Goal: Check status: Check status

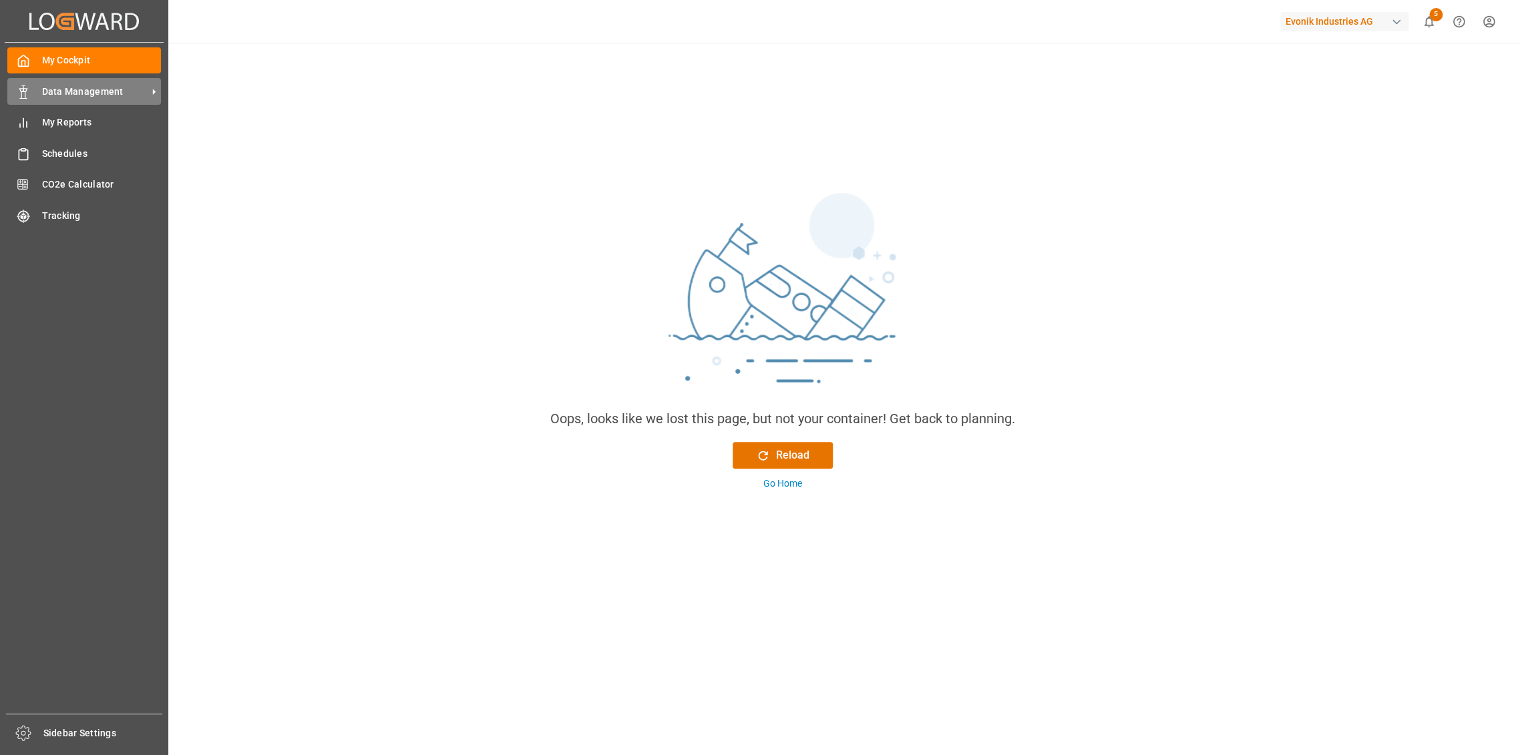
click at [58, 98] on span "Data Management" at bounding box center [95, 92] width 106 height 14
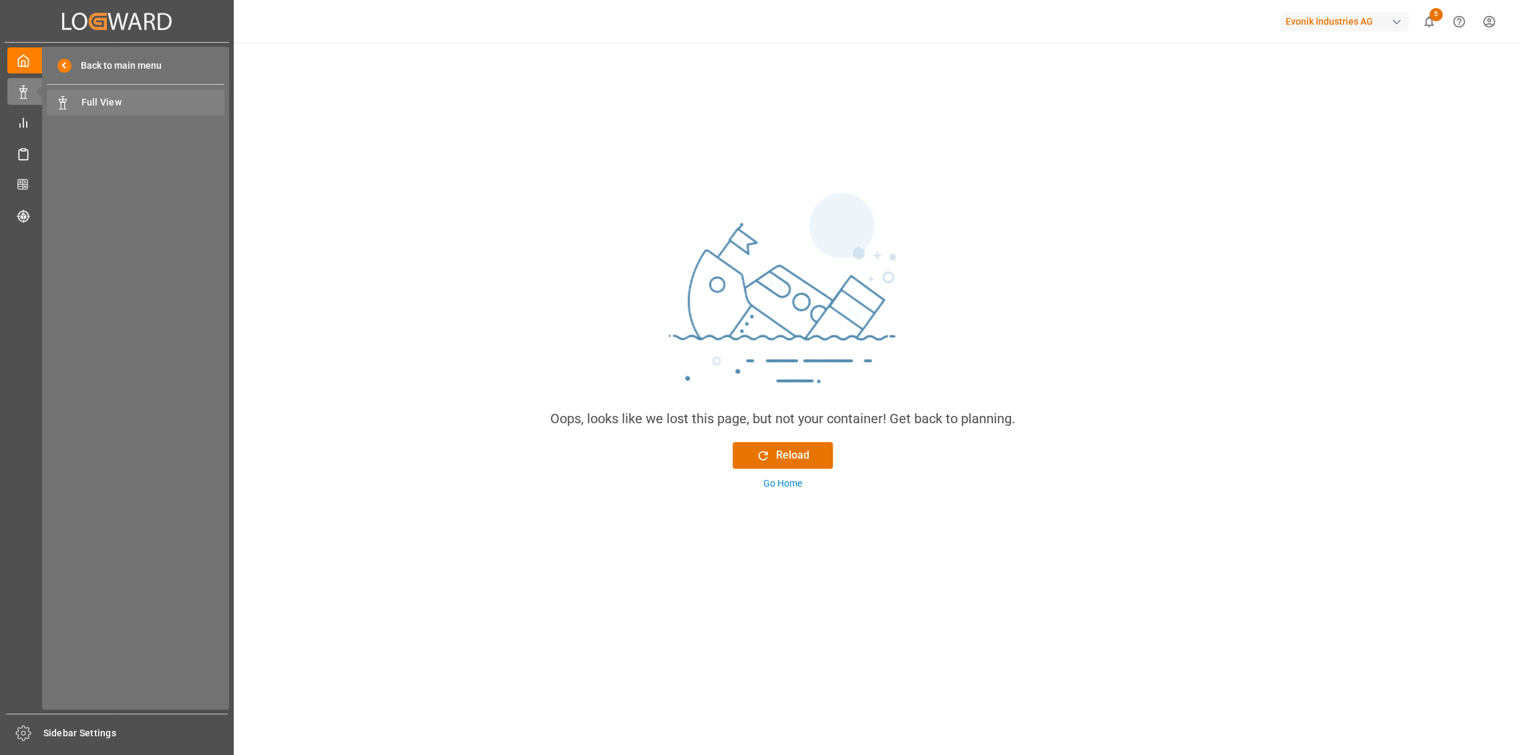
click at [109, 103] on span "Full View" at bounding box center [153, 102] width 144 height 14
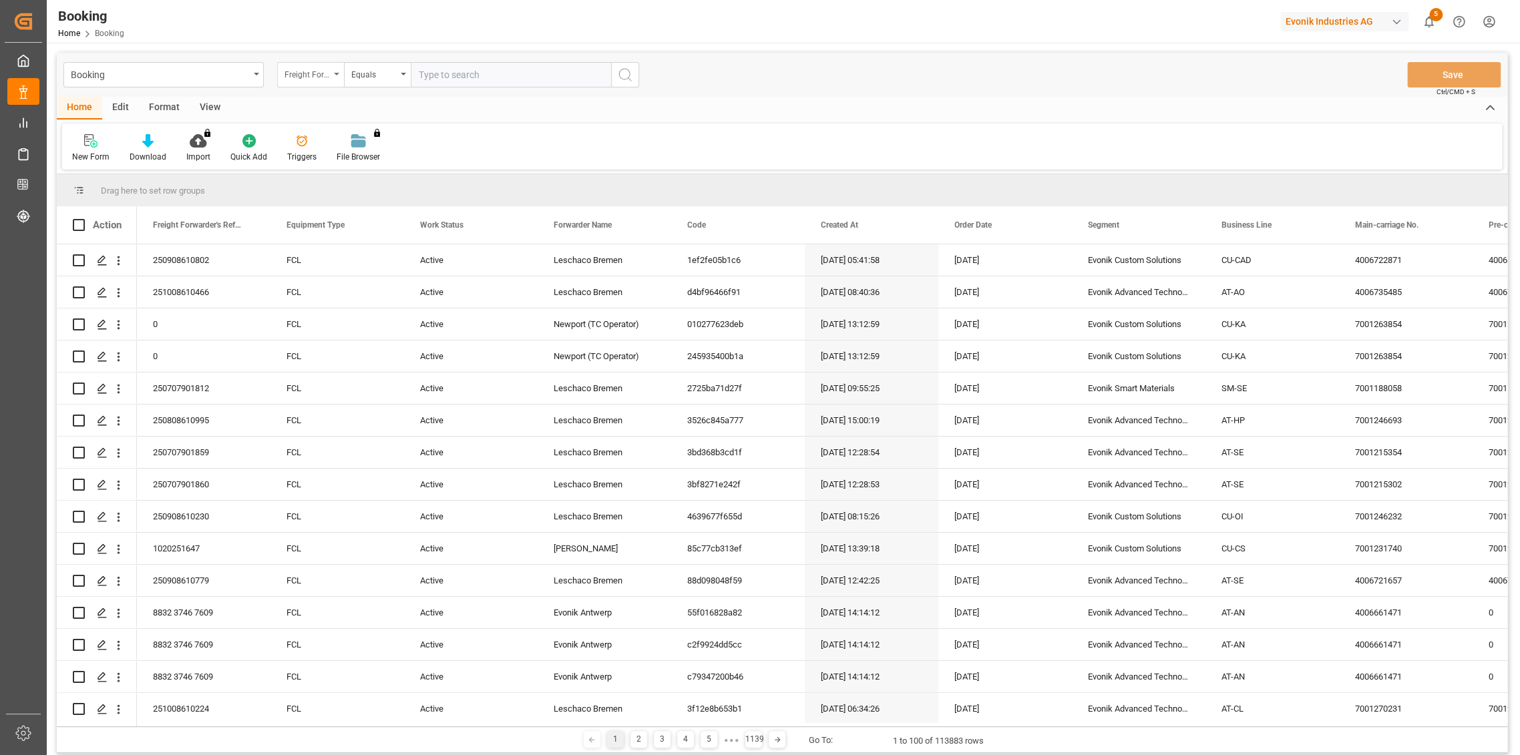
click at [310, 81] on div "Freight Forwarder's Reference No." at bounding box center [310, 74] width 67 height 25
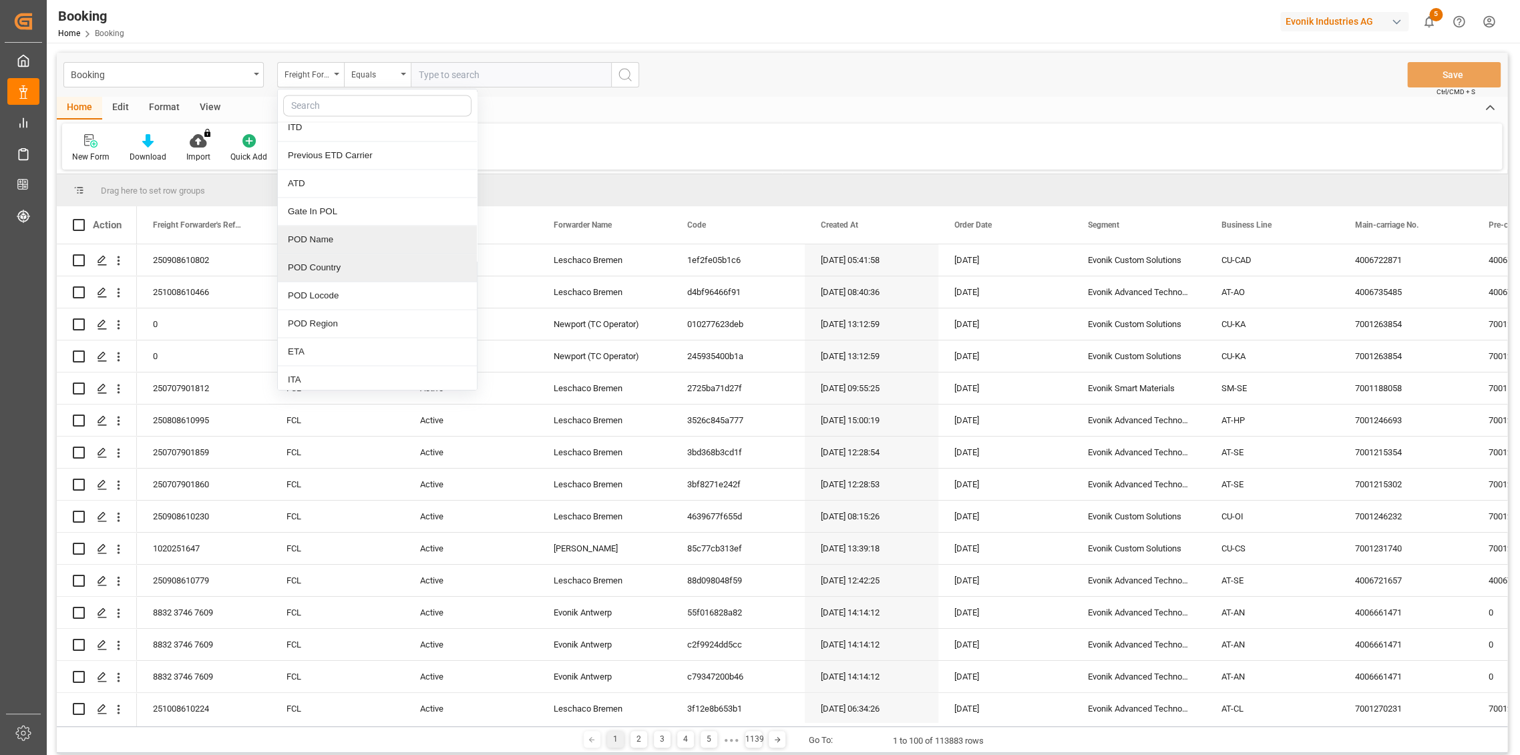
scroll to position [1410, 0]
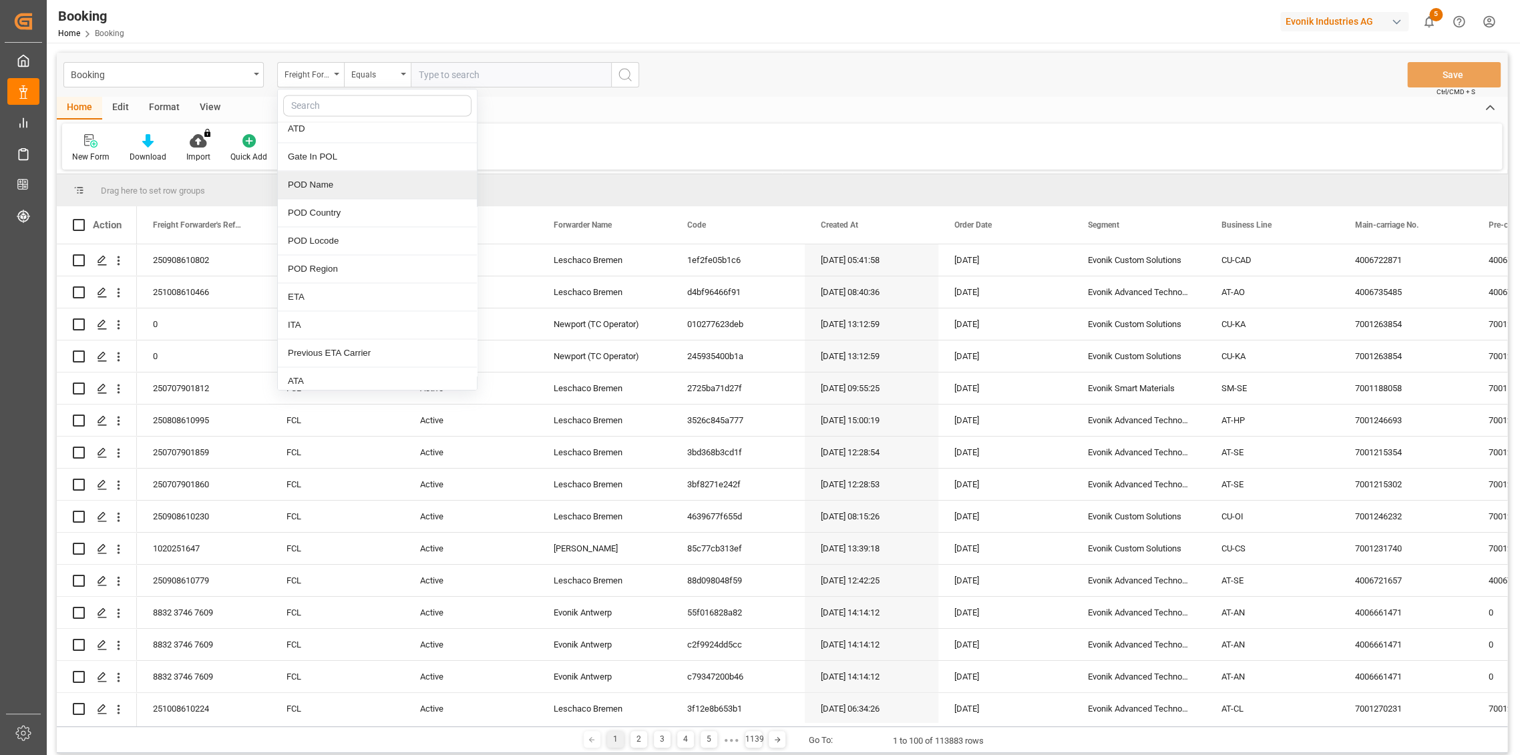
click at [334, 182] on div "POD Name" at bounding box center [377, 185] width 199 height 28
drag, startPoint x: 473, startPoint y: 79, endPoint x: 465, endPoint y: 55, distance: 25.6
click at [473, 76] on input "text" at bounding box center [511, 74] width 200 height 25
type input "abidjan"
click at [625, 79] on icon "search button" at bounding box center [625, 75] width 16 height 16
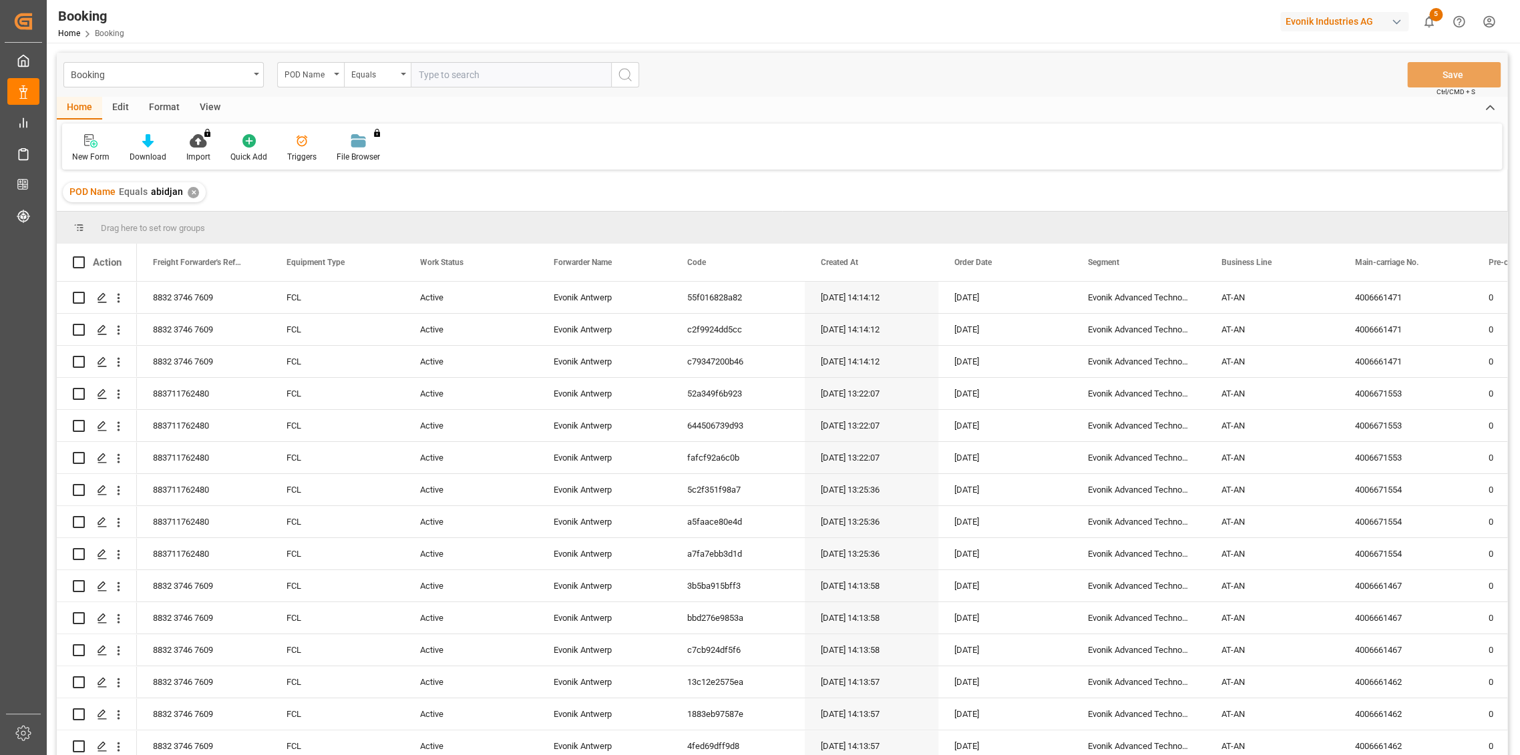
click at [333, 75] on div "POD Name" at bounding box center [310, 74] width 67 height 25
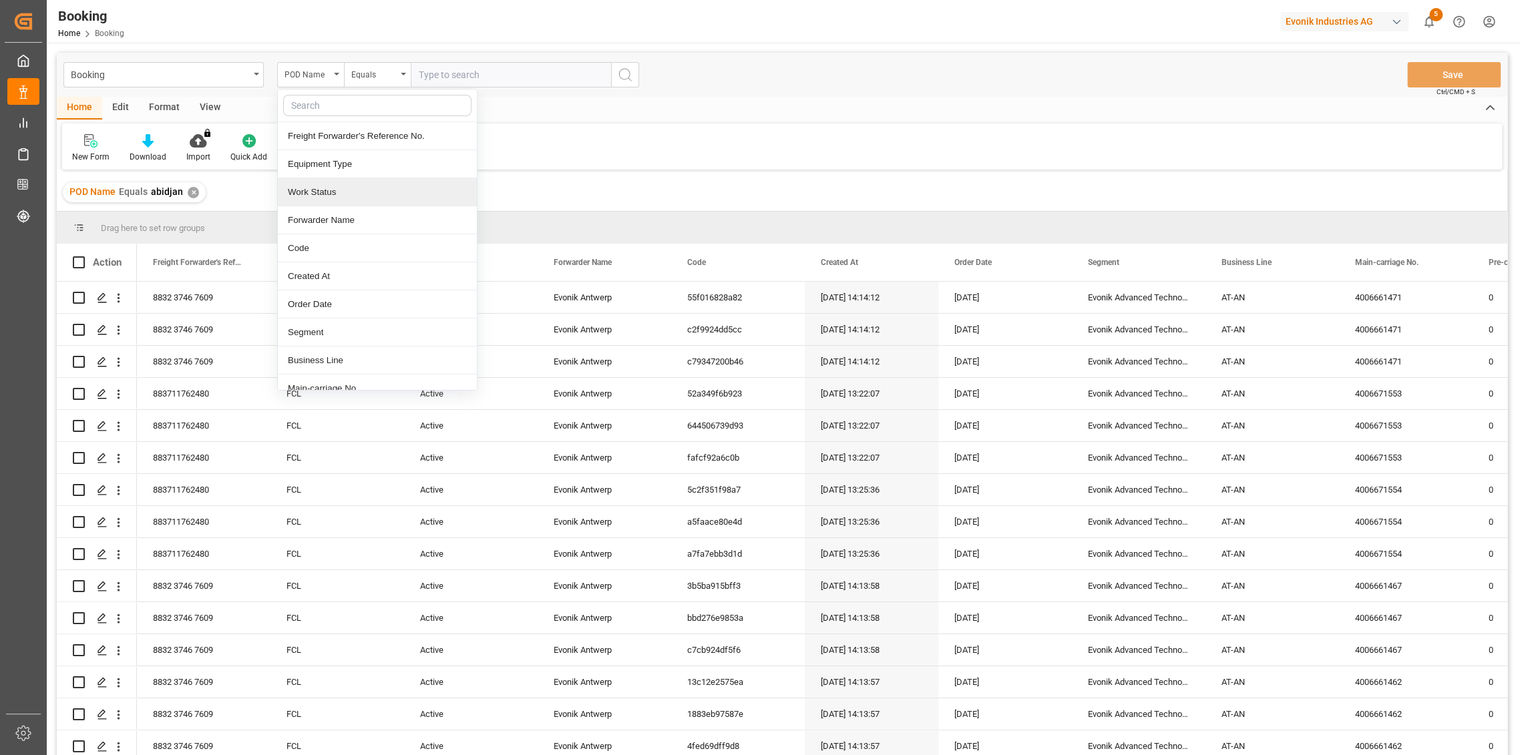
drag, startPoint x: 344, startPoint y: 184, endPoint x: 434, endPoint y: 142, distance: 99.2
click at [347, 184] on div "Work Status" at bounding box center [377, 192] width 199 height 28
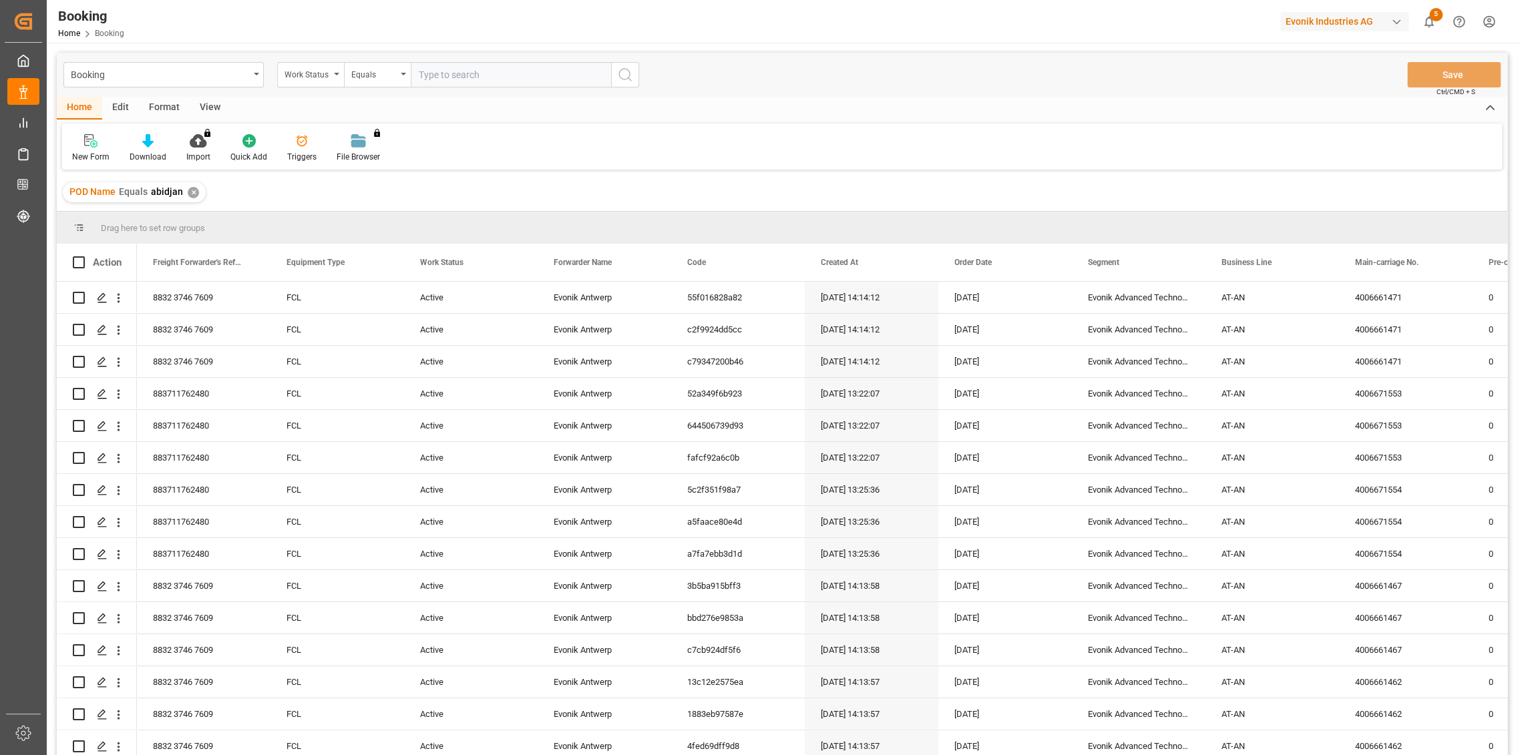
click at [470, 77] on input "text" at bounding box center [511, 74] width 200 height 25
type input "active"
click at [624, 68] on icon "search button" at bounding box center [625, 75] width 16 height 16
click at [728, 449] on div "fafcf92a6c0b" at bounding box center [738, 457] width 134 height 31
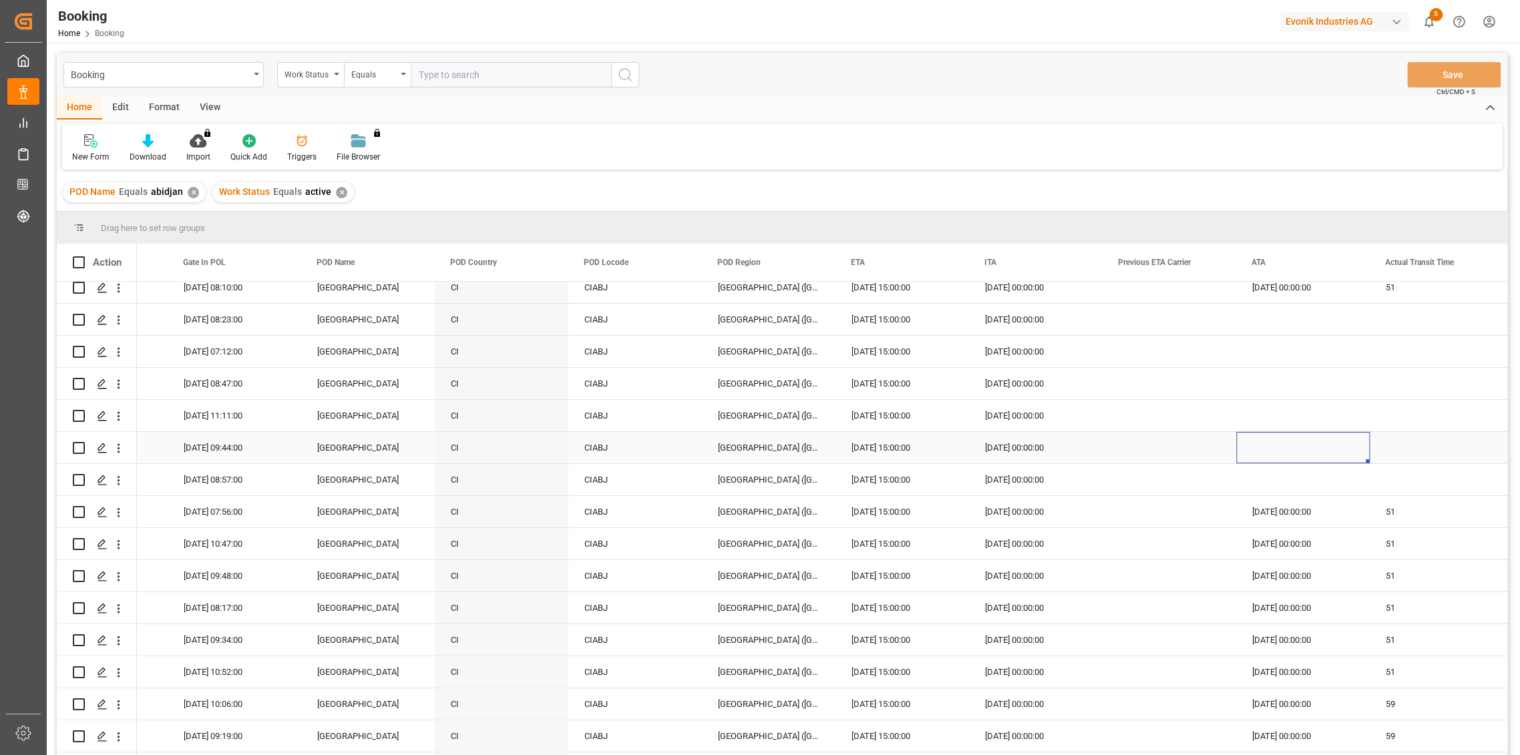
click at [1287, 438] on div "Press SPACE to select this row." at bounding box center [1303, 447] width 134 height 31
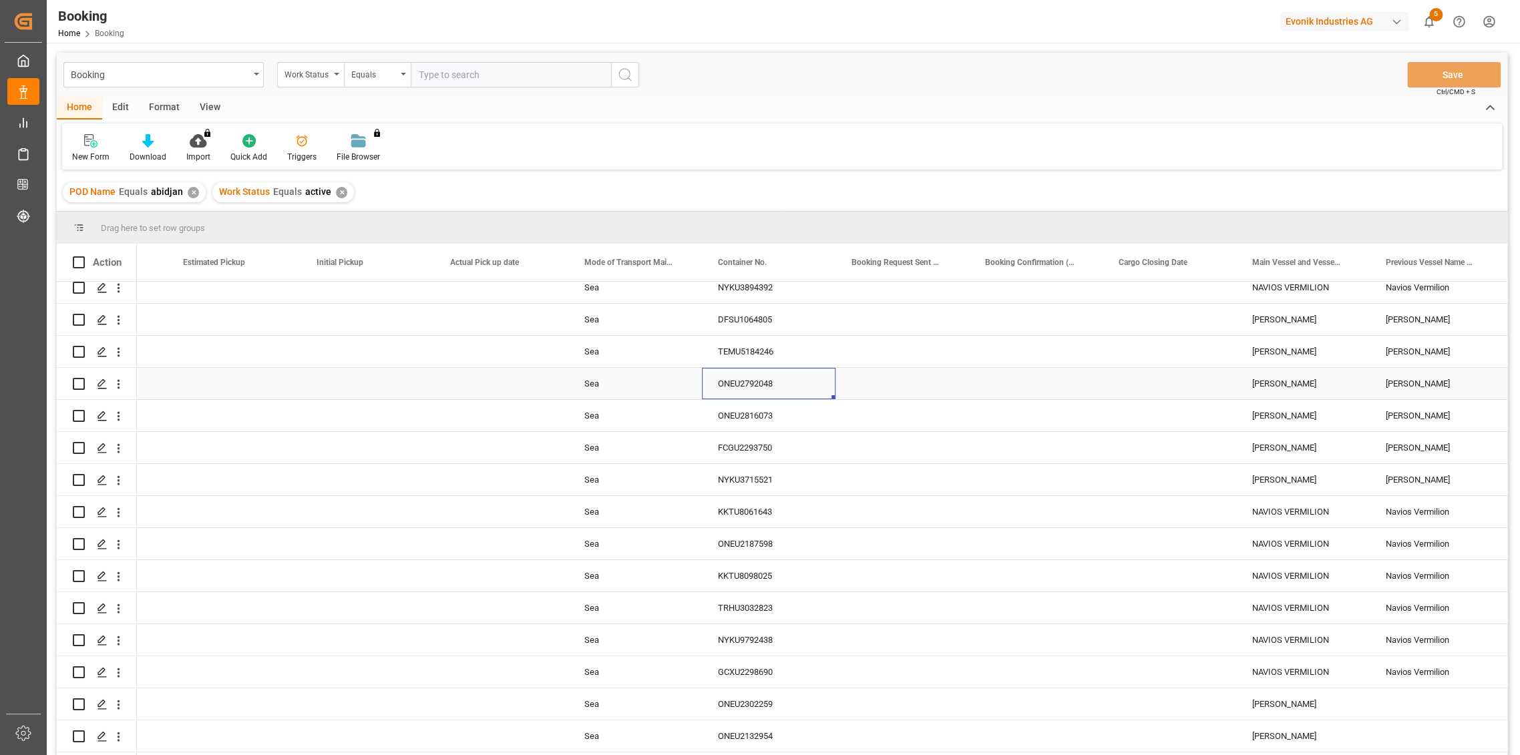
click at [740, 381] on div "ONEU2792048" at bounding box center [769, 383] width 134 height 31
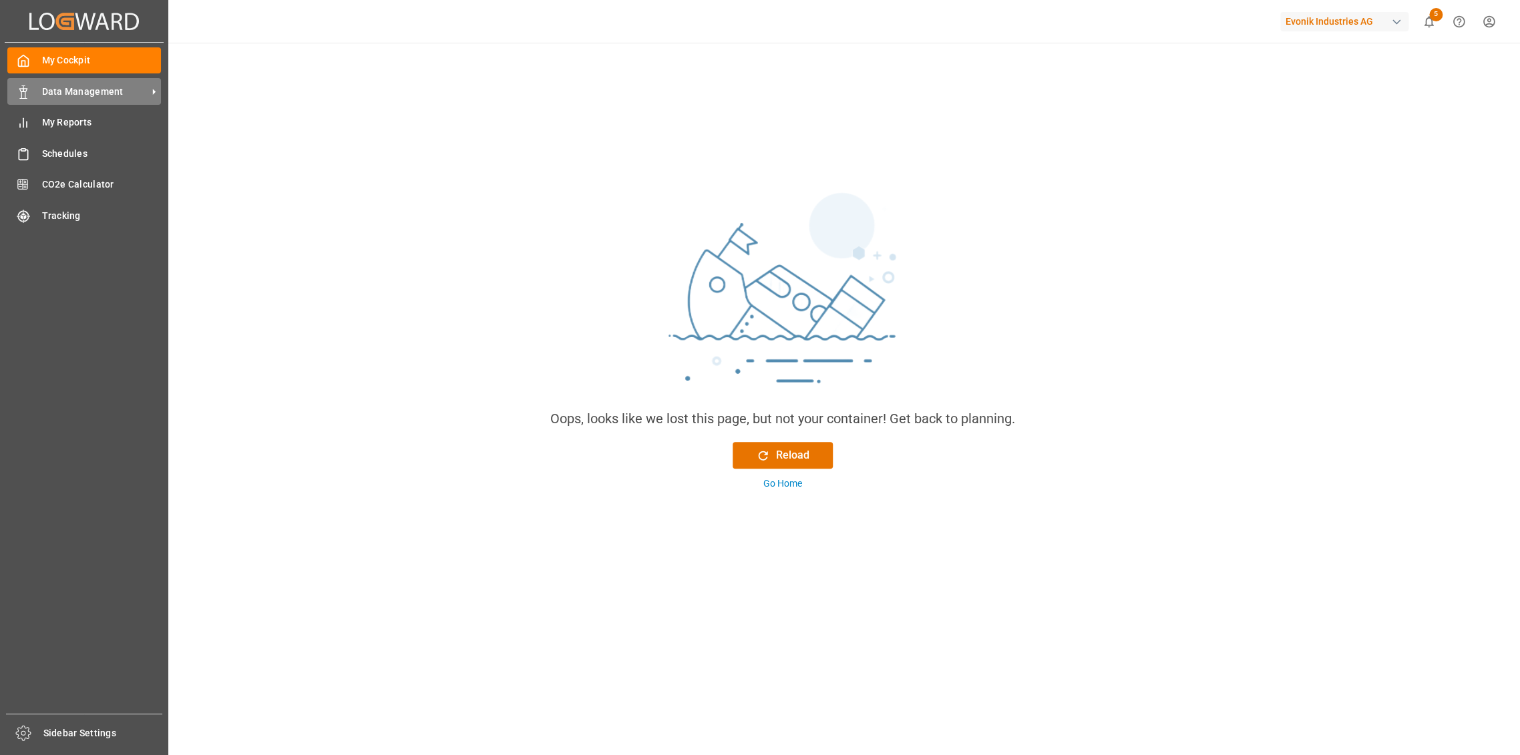
click at [111, 90] on span "Data Management" at bounding box center [95, 92] width 106 height 14
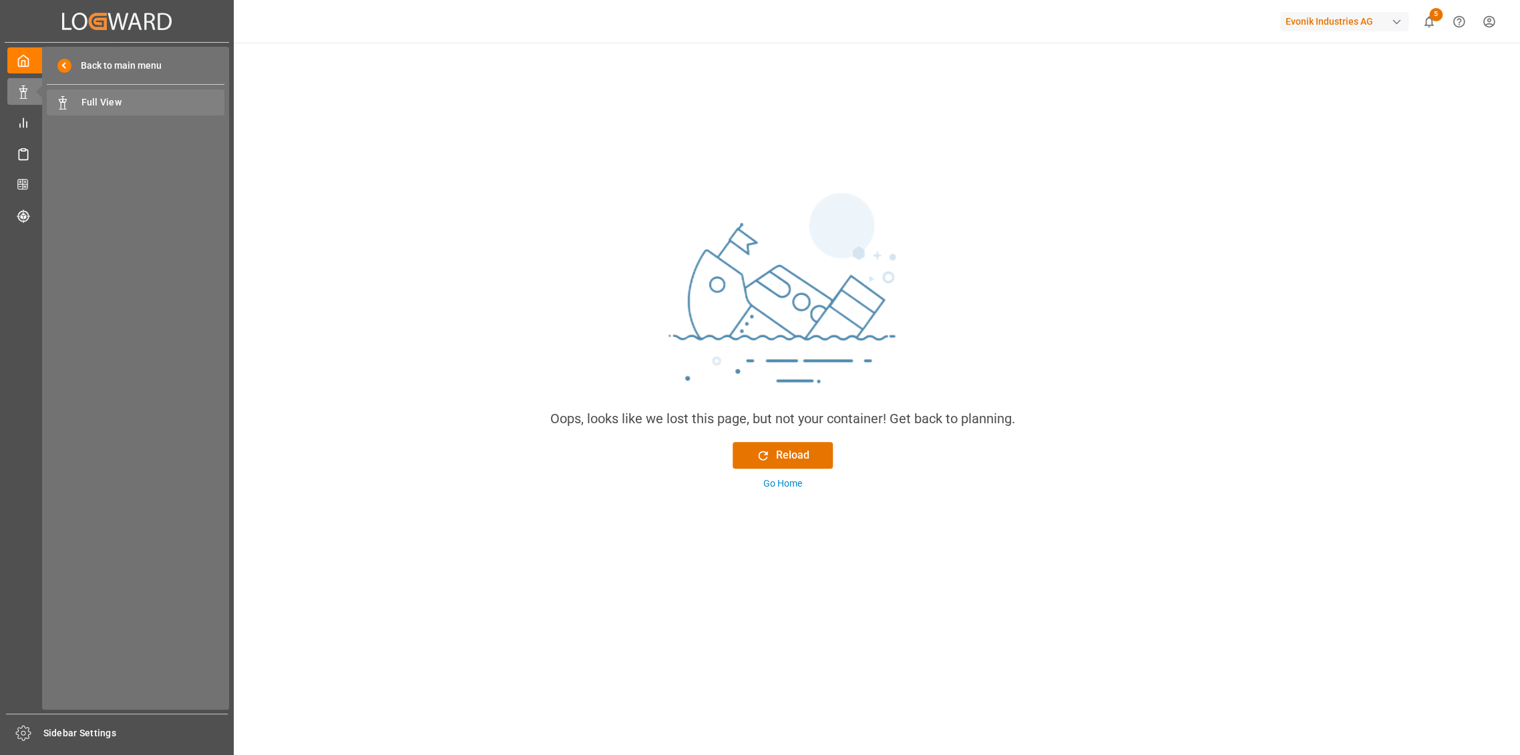
click at [138, 95] on span "Full View" at bounding box center [153, 102] width 144 height 14
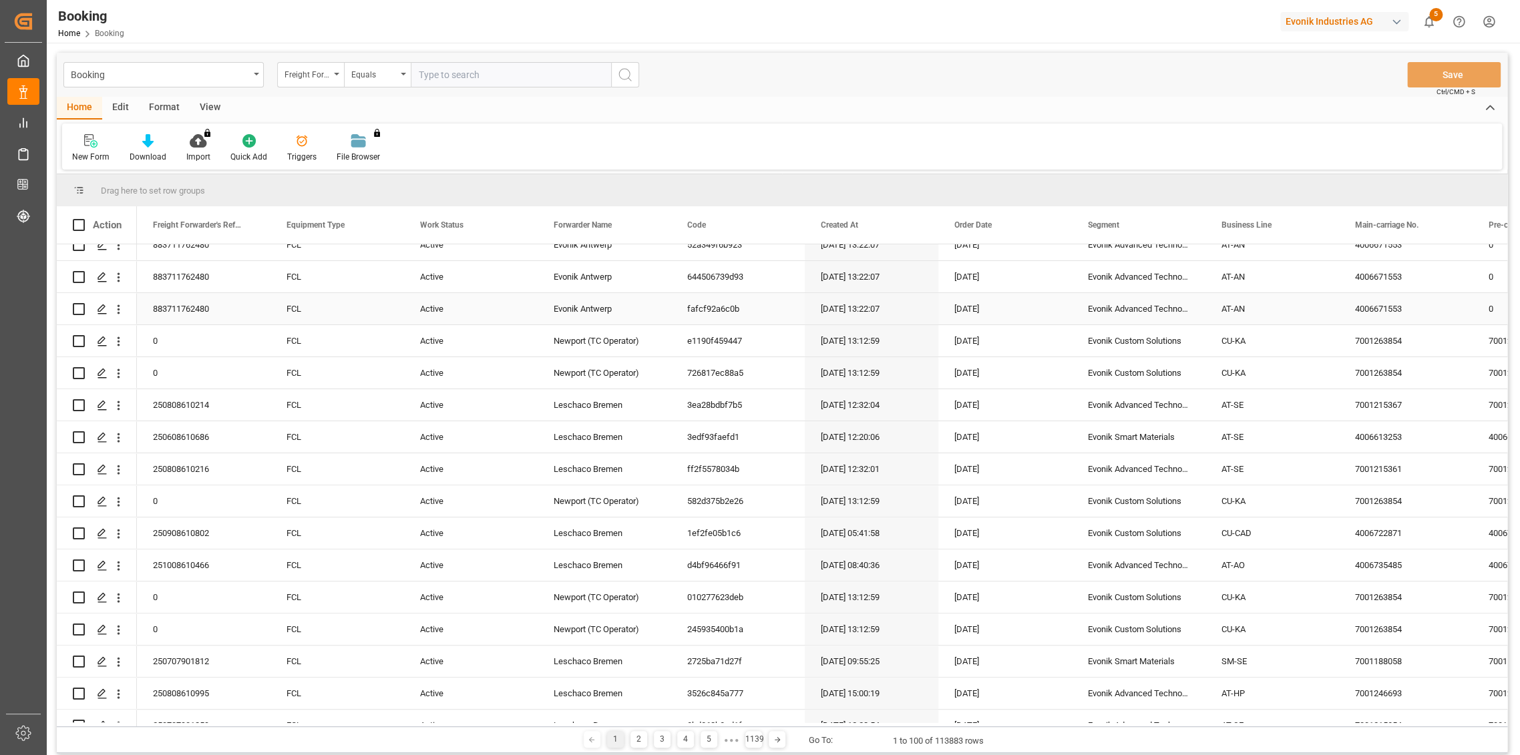
scroll to position [519, 0]
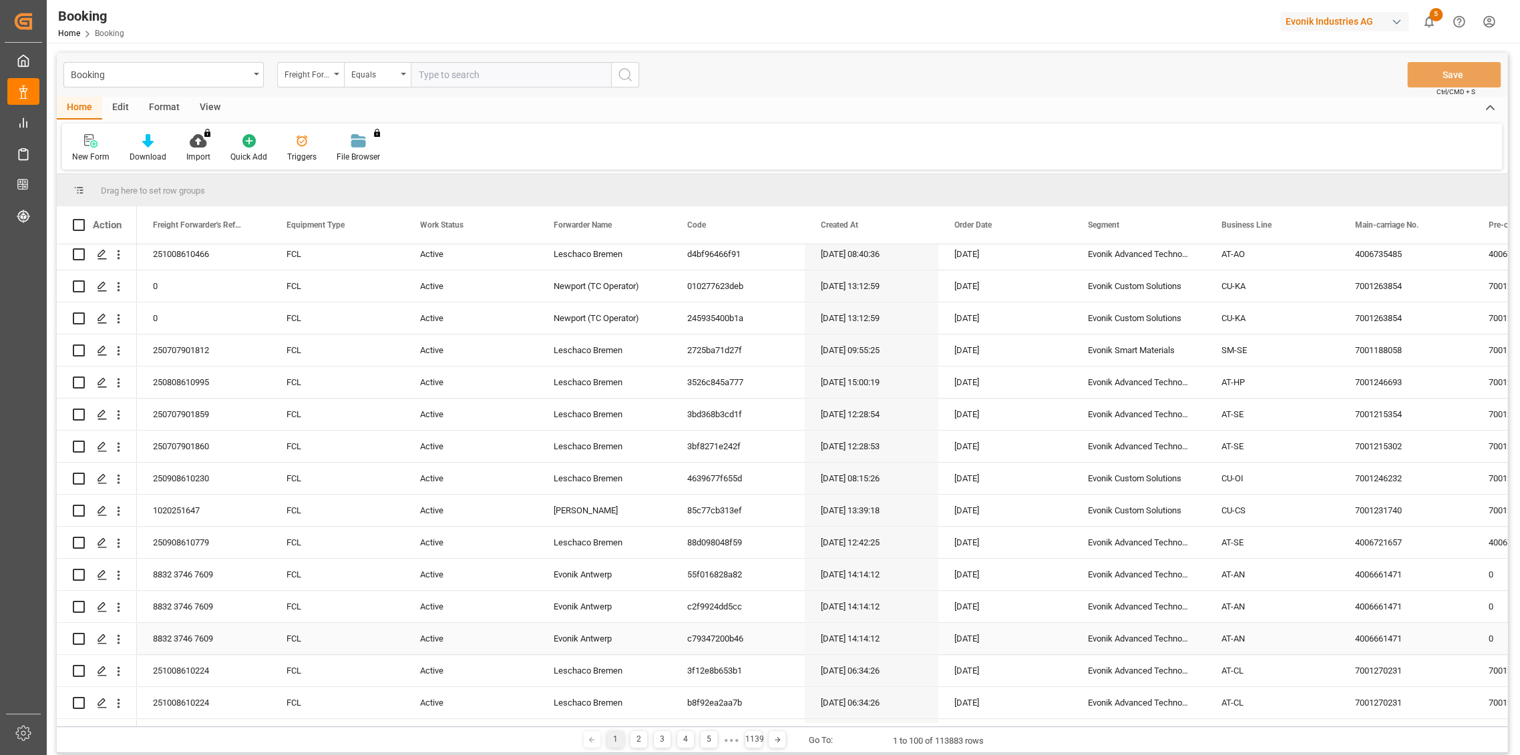
click at [1392, 632] on div "4006661471" at bounding box center [1406, 638] width 134 height 31
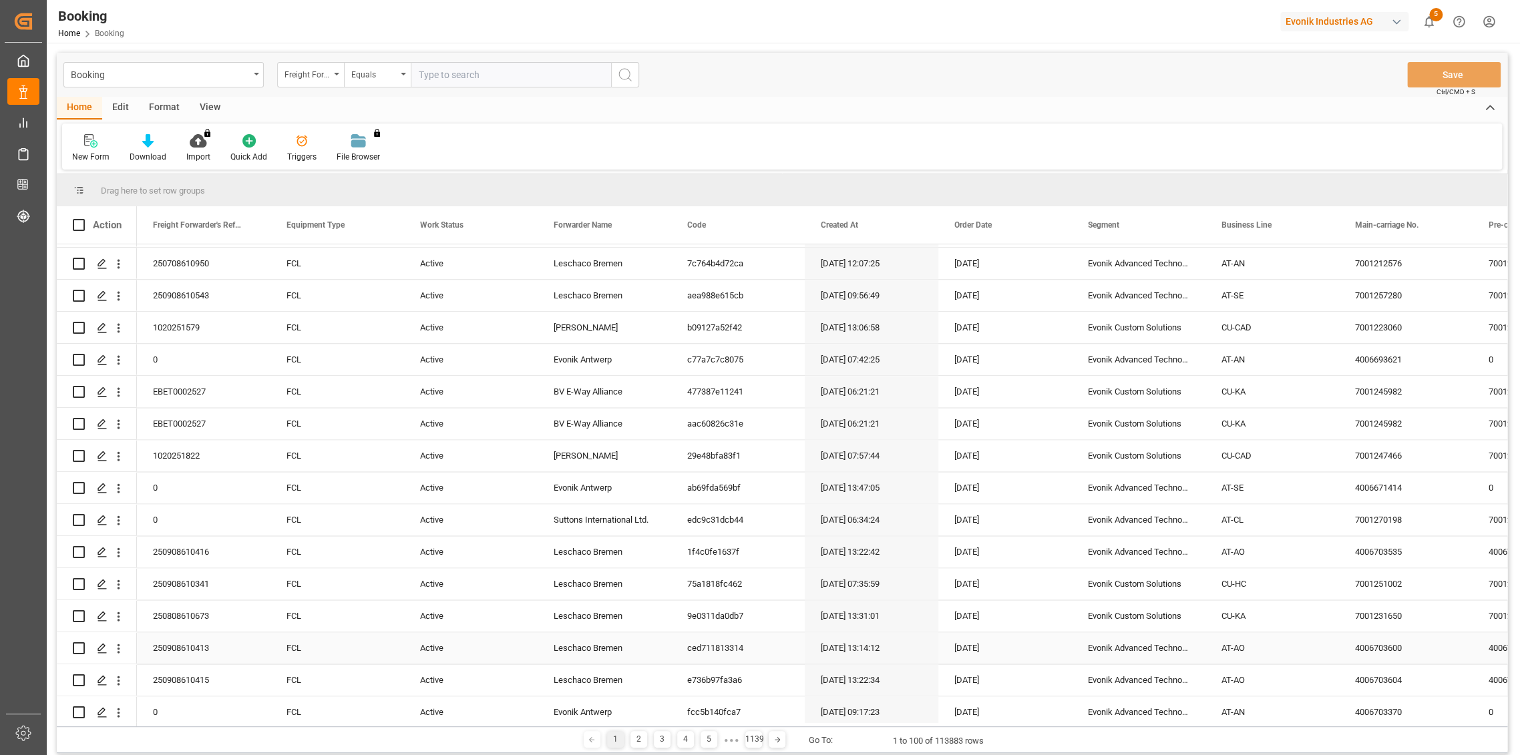
scroll to position [1187, 0]
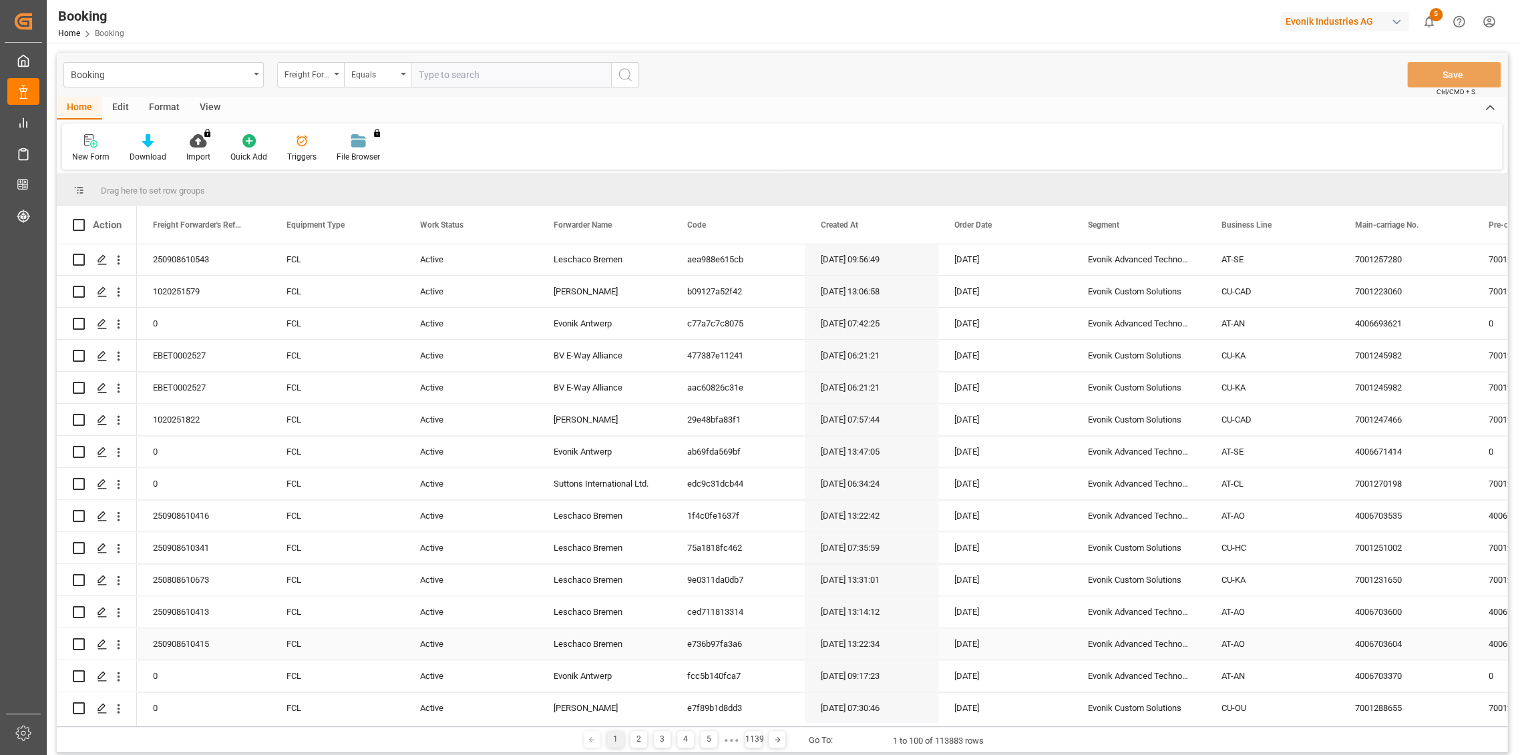
click at [1377, 653] on div "4006703604" at bounding box center [1406, 643] width 134 height 31
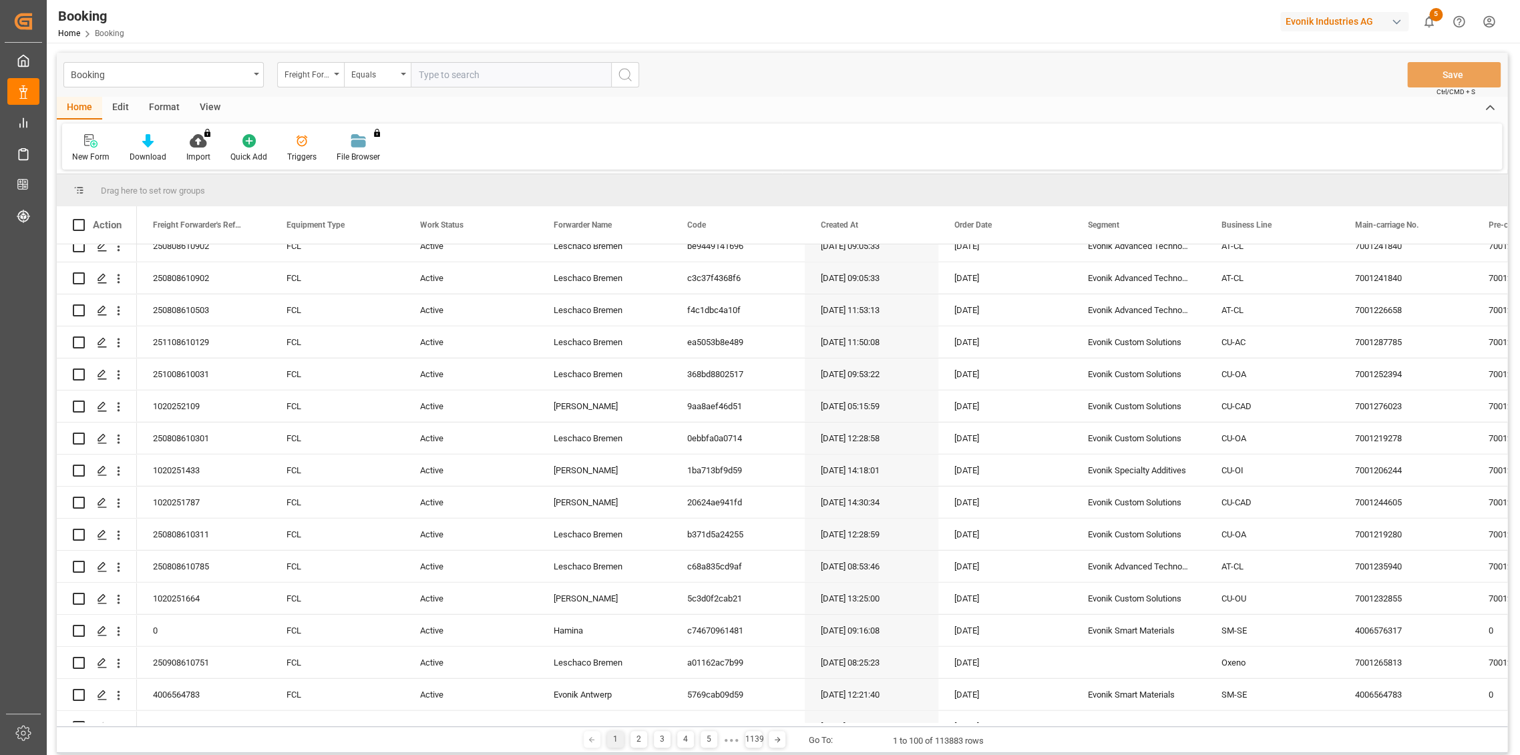
scroll to position [2731, 0]
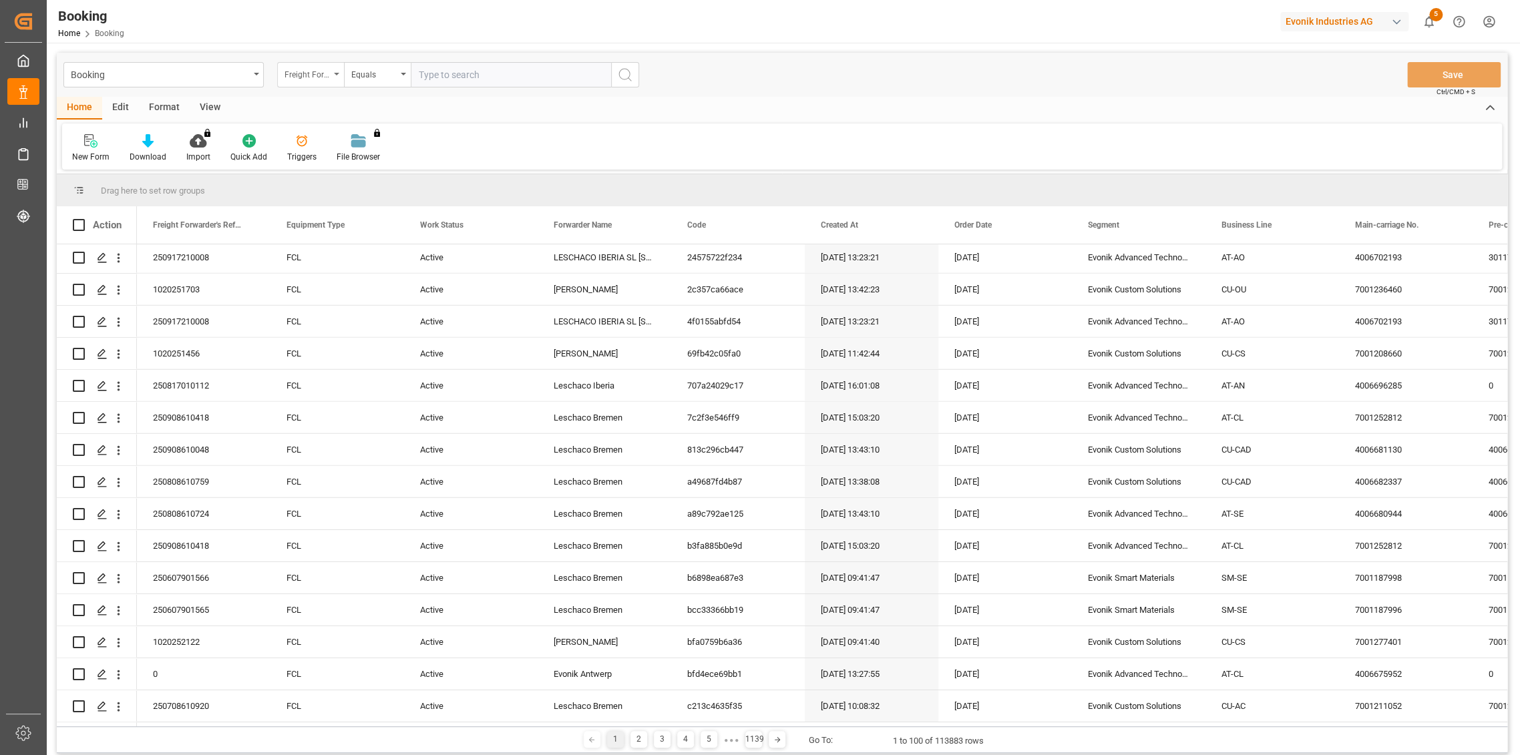
click at [329, 80] on div "Freight Forwarder's Reference No." at bounding box center [306, 72] width 45 height 15
click at [342, 192] on div "Work Status" at bounding box center [377, 192] width 199 height 28
click at [494, 72] on input "text" at bounding box center [511, 74] width 200 height 25
drag, startPoint x: 494, startPoint y: 73, endPoint x: 403, endPoint y: 86, distance: 91.7
click at [406, 86] on div "Work Status Equals complete" at bounding box center [458, 74] width 362 height 25
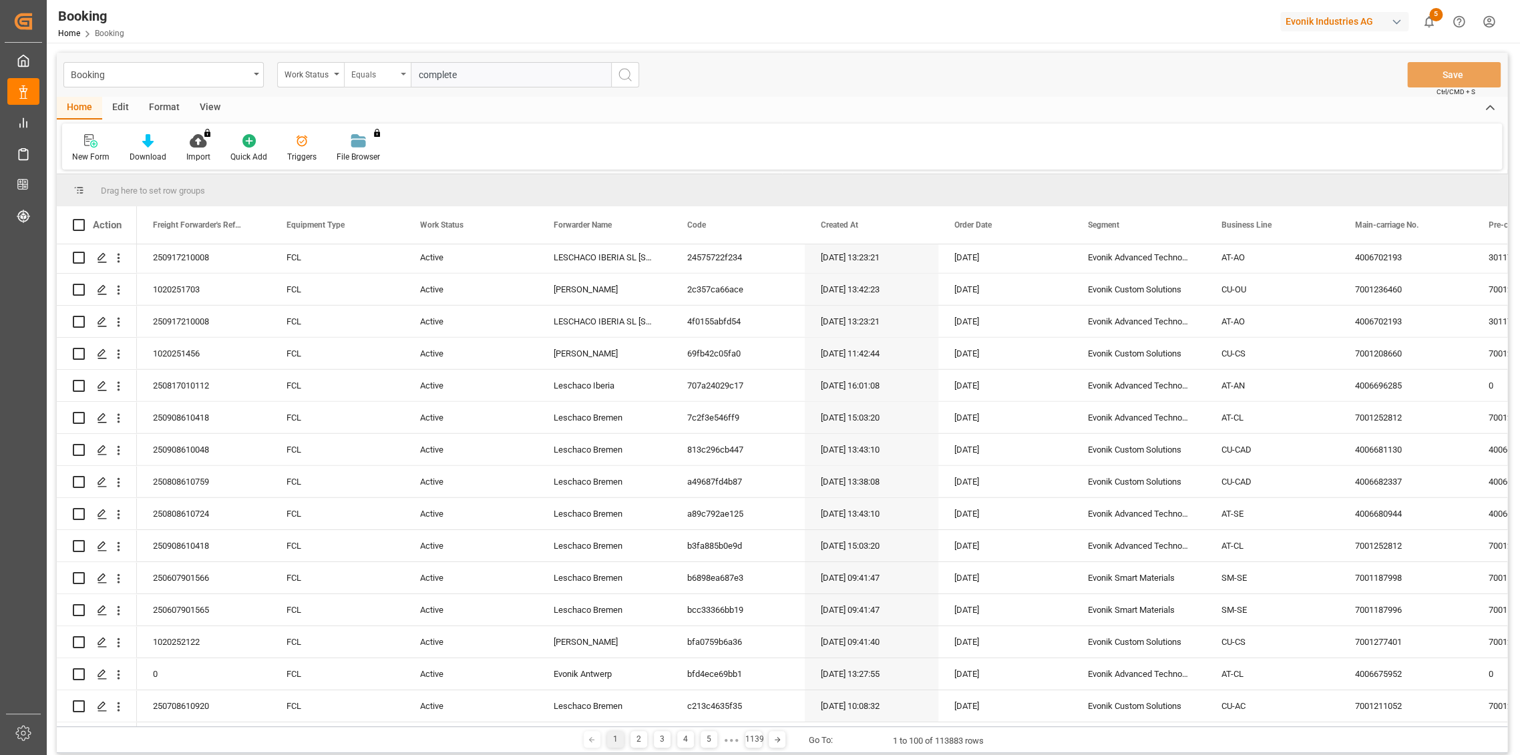
type input "complete"
click at [385, 81] on div "Equals" at bounding box center [377, 74] width 67 height 25
click at [397, 190] on div "Not equal" at bounding box center [444, 192] width 199 height 28
type input "active"
click at [630, 65] on button "search button" at bounding box center [625, 74] width 28 height 25
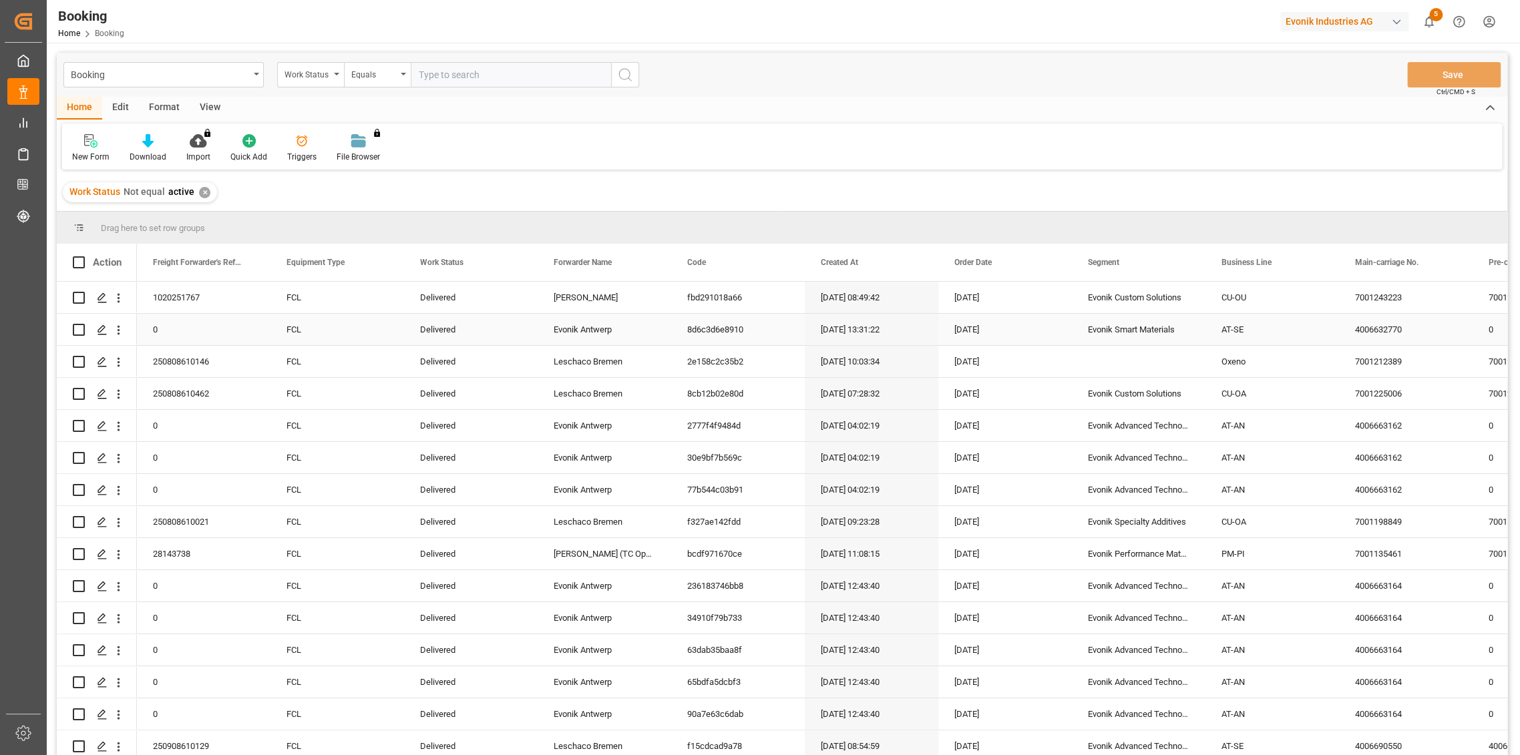
click at [1382, 325] on div "4006632770" at bounding box center [1406, 329] width 134 height 31
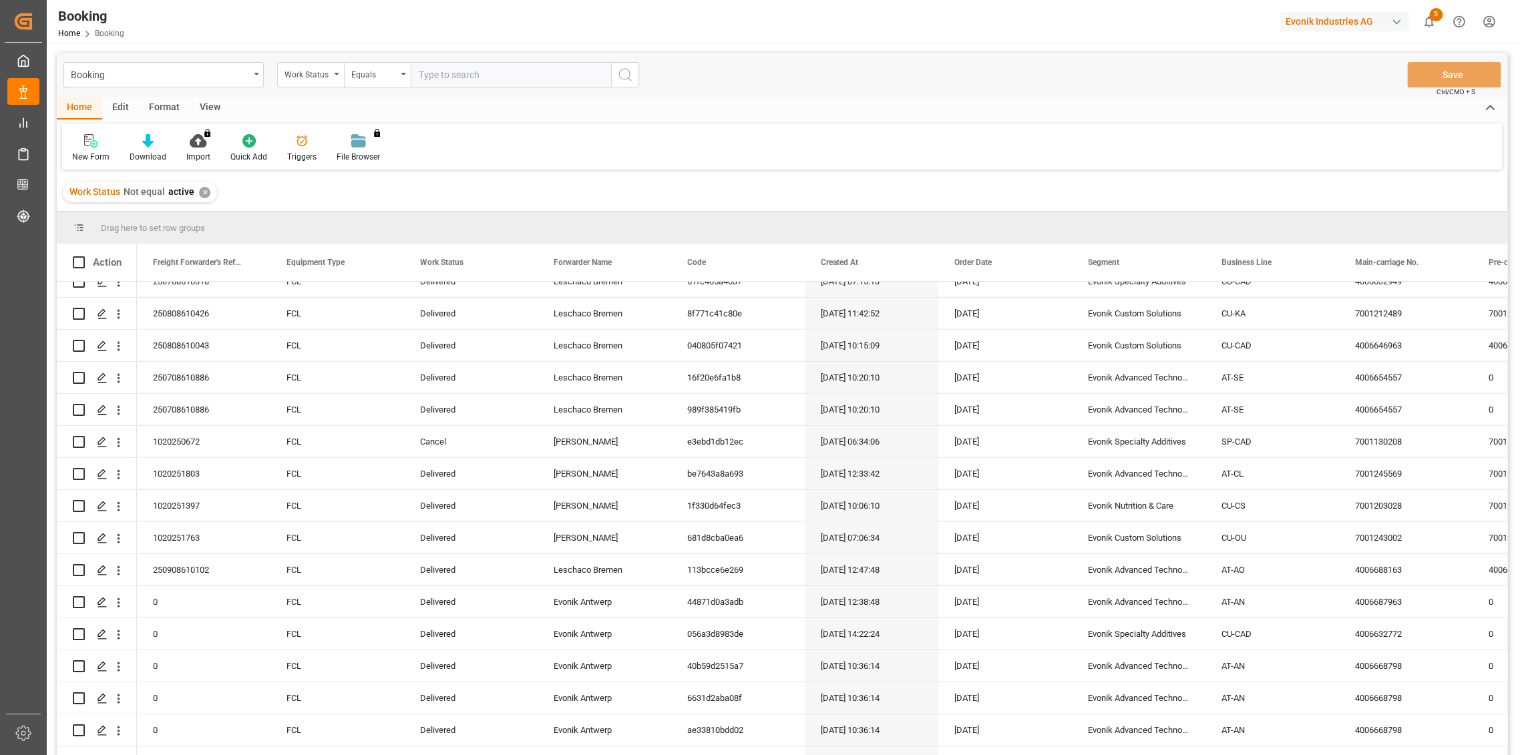
scroll to position [2731, 0]
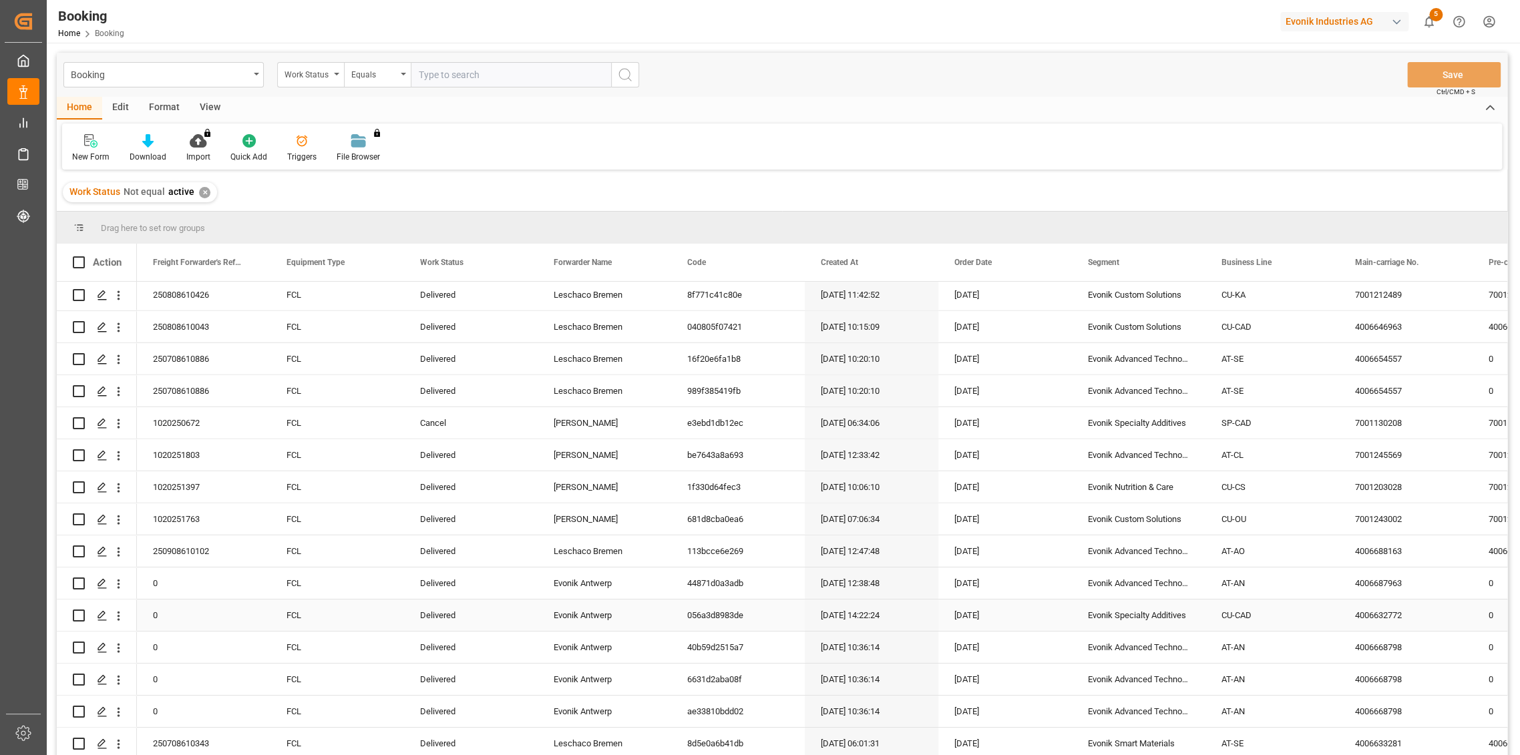
click at [1379, 614] on div "4006632772" at bounding box center [1406, 615] width 134 height 31
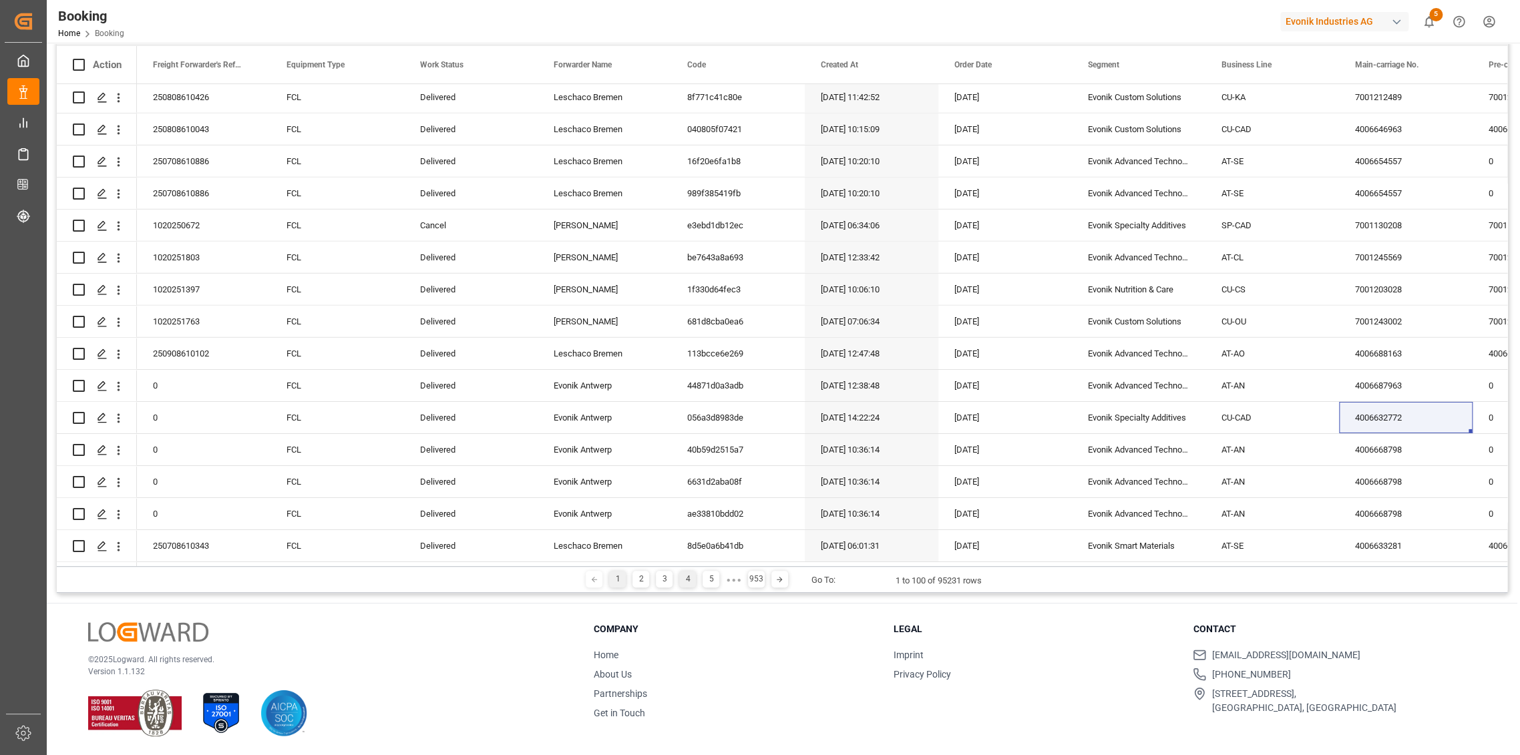
click at [689, 576] on div "4" at bounding box center [687, 579] width 17 height 17
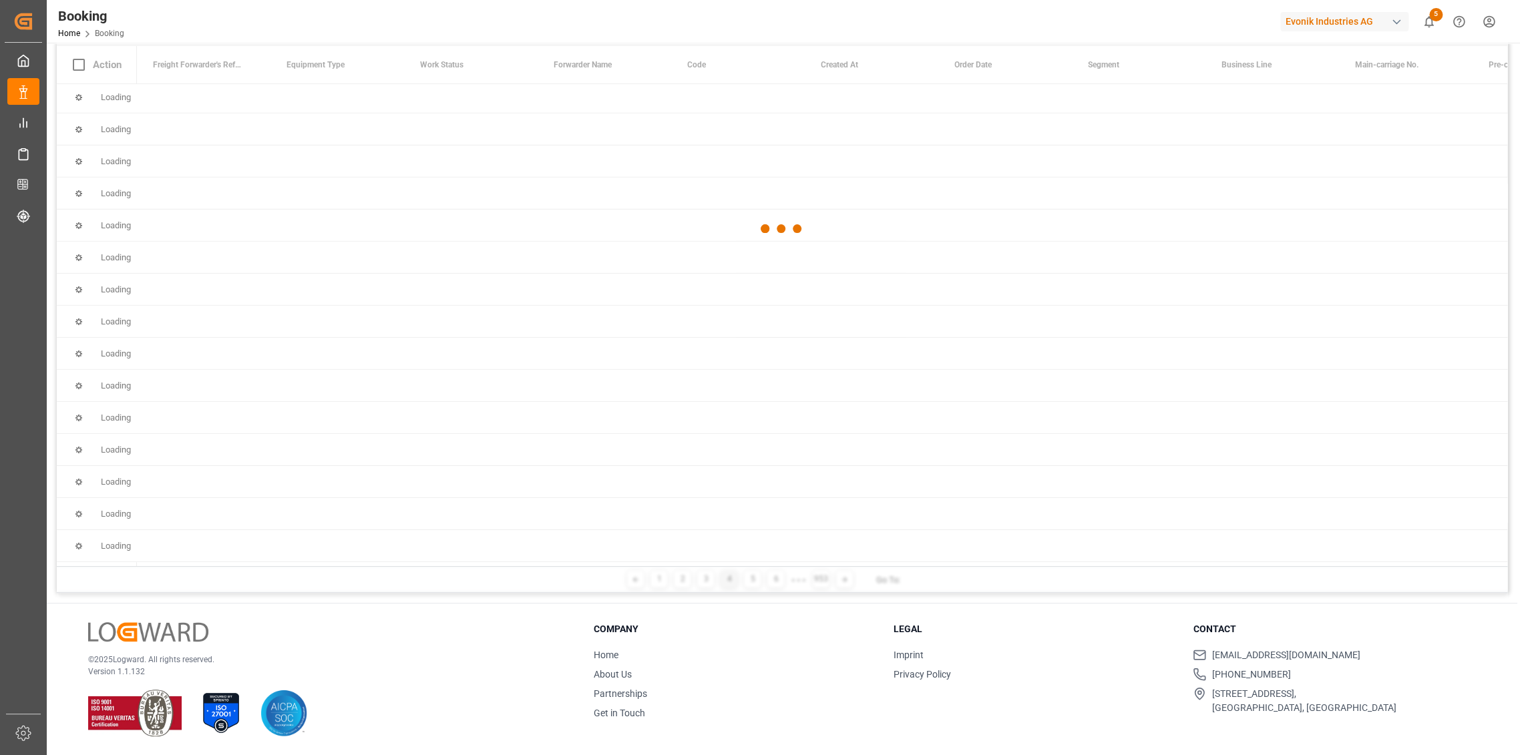
scroll to position [0, 0]
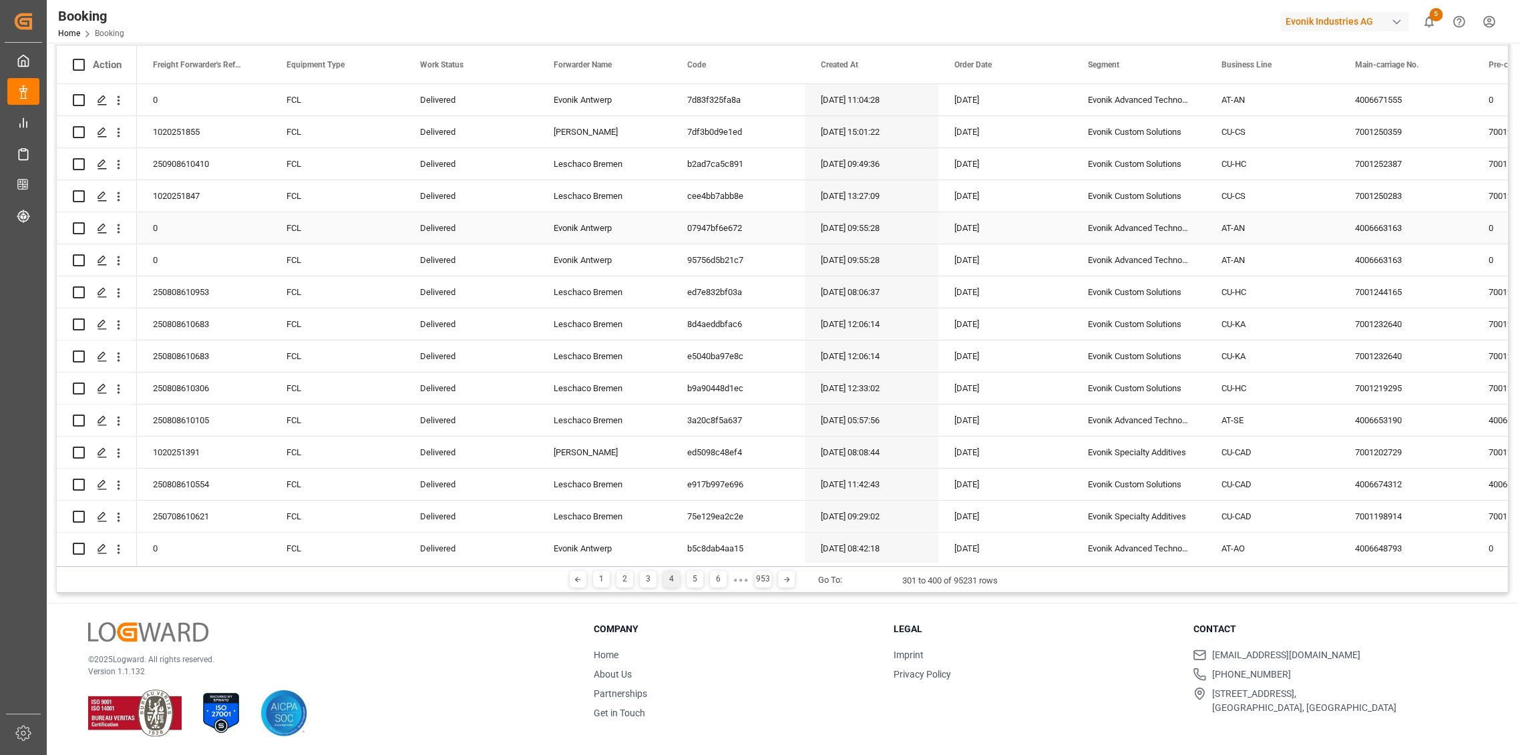
click at [1390, 227] on div "4006663163" at bounding box center [1406, 227] width 134 height 31
click at [1392, 546] on div "4006648793" at bounding box center [1406, 548] width 134 height 31
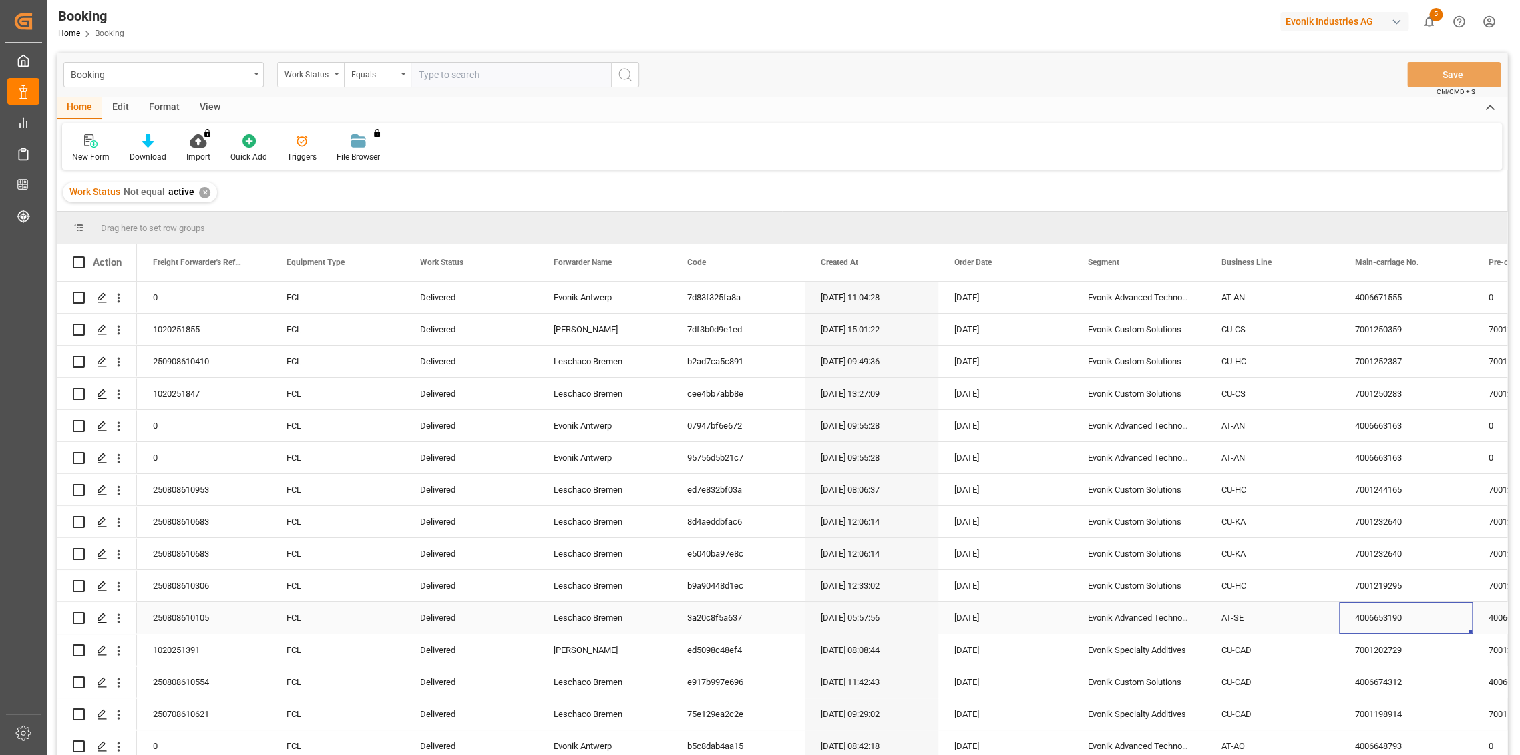
click at [1372, 616] on div "4006653190" at bounding box center [1406, 617] width 134 height 31
click at [922, 97] on div "Home Edit Format View" at bounding box center [782, 108] width 1450 height 23
